Goal: Information Seeking & Learning: Learn about a topic

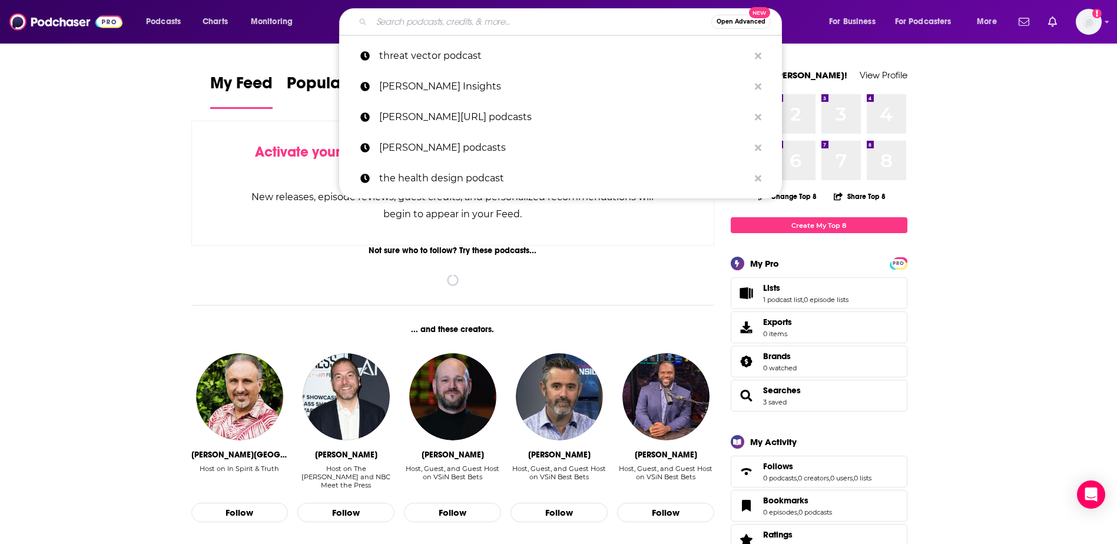
click at [440, 19] on input "Search podcasts, credits, & more..." at bounding box center [542, 21] width 340 height 19
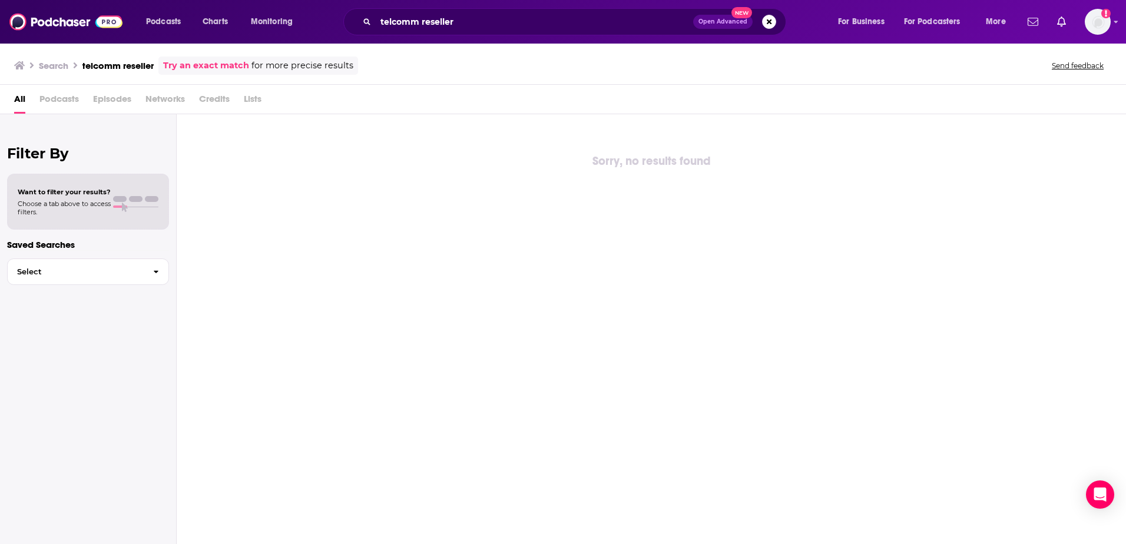
click at [70, 98] on span "Podcasts" at bounding box center [58, 102] width 39 height 24
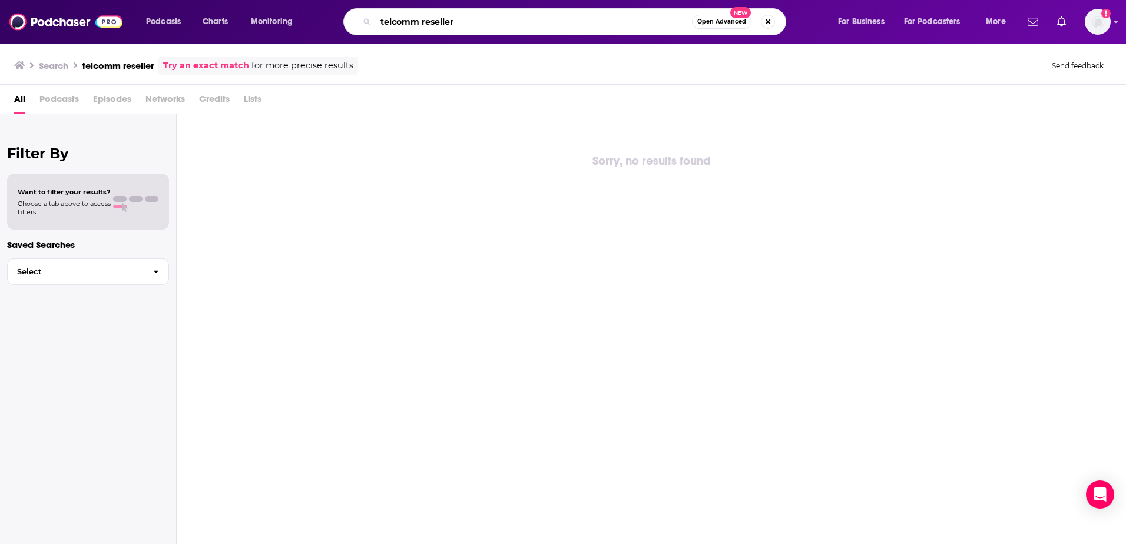
click at [423, 22] on input "telcomm reseller" at bounding box center [534, 21] width 316 height 19
click at [518, 18] on input "telcomm reseller" at bounding box center [534, 21] width 316 height 19
drag, startPoint x: 478, startPoint y: 20, endPoint x: 97, endPoint y: 16, distance: 380.5
click at [97, 16] on div "Podcasts Charts Monitoring telcomm reseller Open Advanced New For Business For …" at bounding box center [563, 22] width 1126 height 44
type input "[PERSON_NAME]"
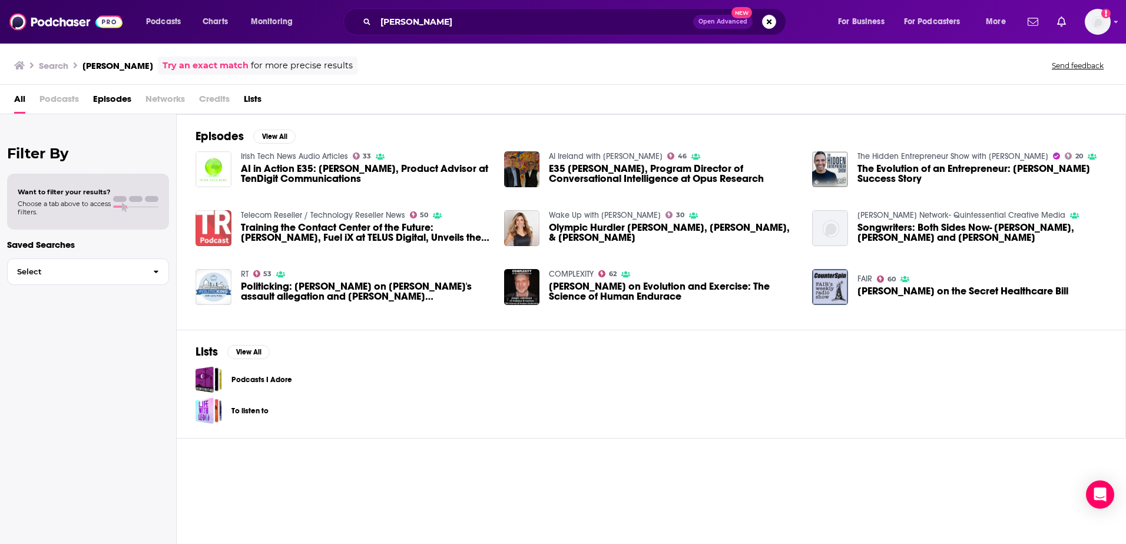
click at [212, 236] on img "Training the Contact Center of the Future: Mitch Lieberman, Fuel iX at TELUS Di…" at bounding box center [214, 228] width 36 height 36
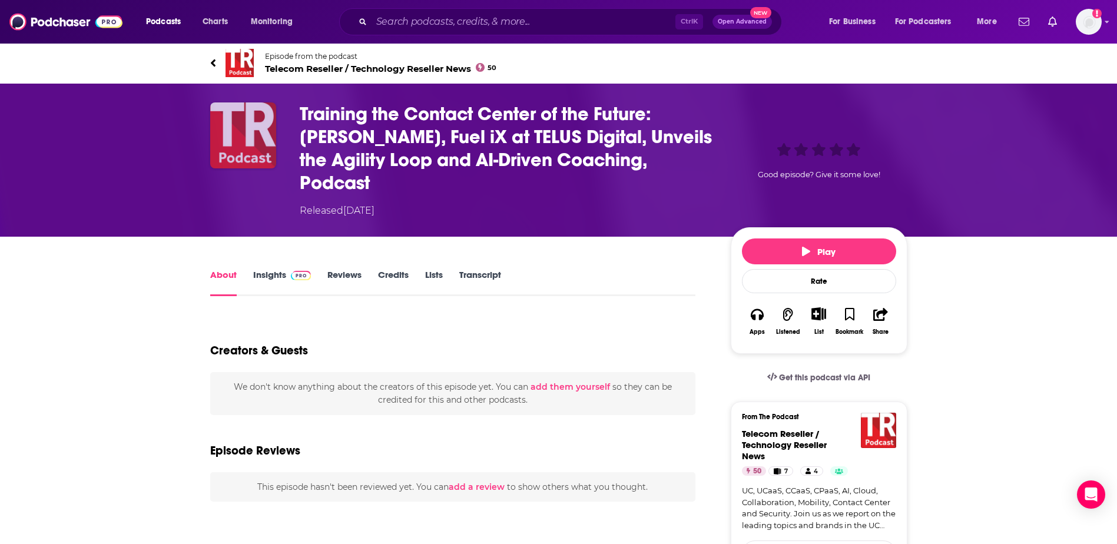
click at [243, 156] on img "Training the Contact Center of the Future: Mitch Lieberman, Fuel iX at TELUS Di…" at bounding box center [243, 135] width 66 height 66
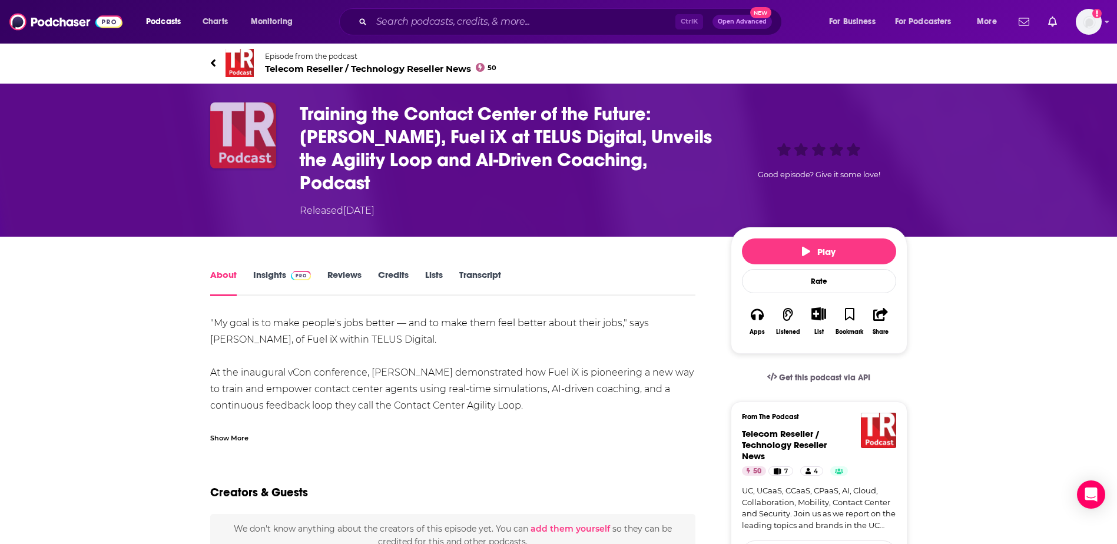
click at [234, 153] on img "Training the Contact Center of the Future: Mitch Lieberman, Fuel iX at TELUS Di…" at bounding box center [243, 135] width 66 height 66
click at [299, 65] on span "Telecom Reseller / Technology Reseller News 50" at bounding box center [381, 68] width 232 height 11
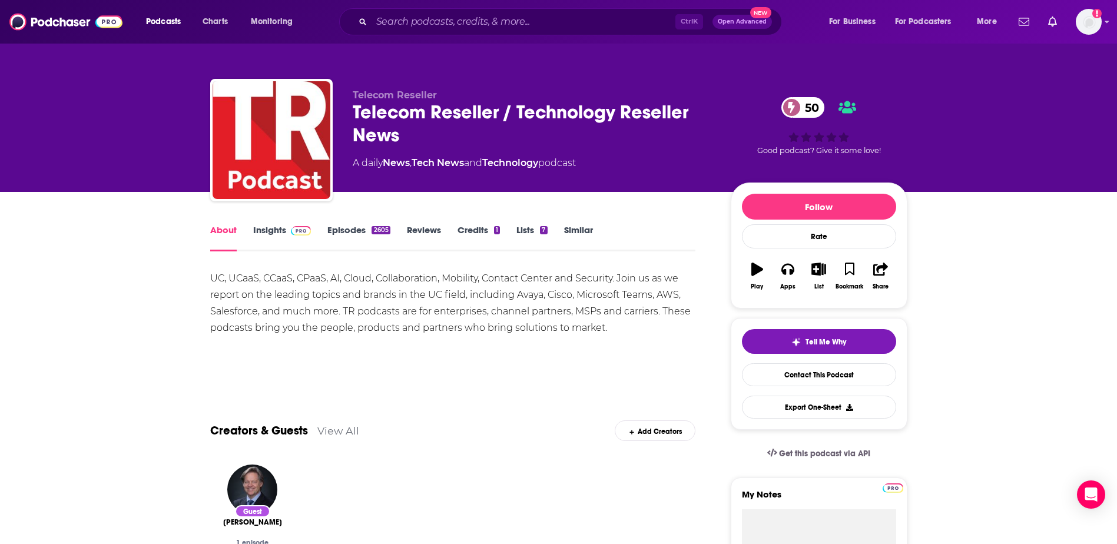
click at [274, 239] on link "Insights" at bounding box center [282, 237] width 58 height 27
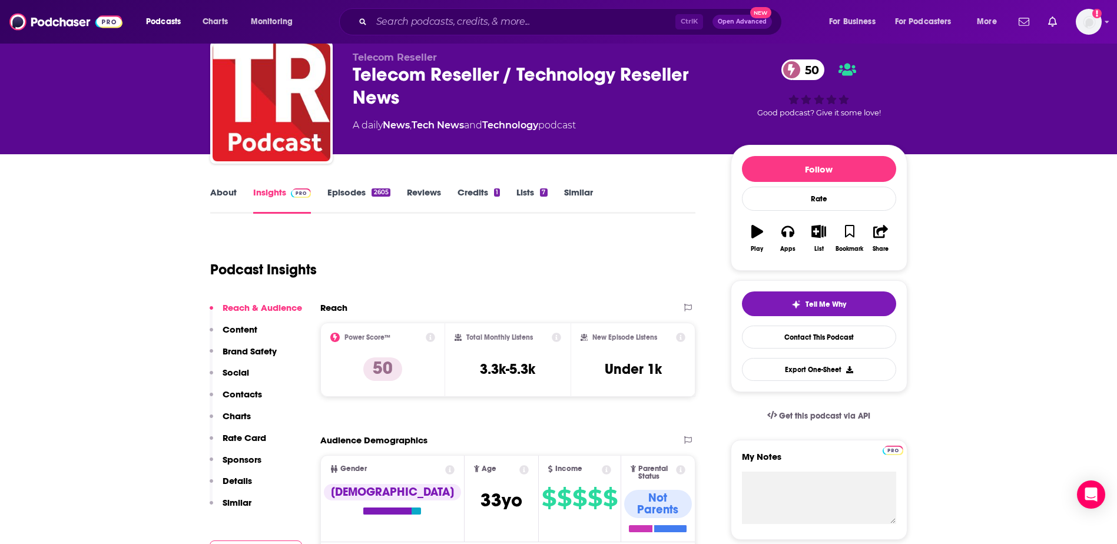
scroll to position [59, 0]
